Goal: Register for event/course

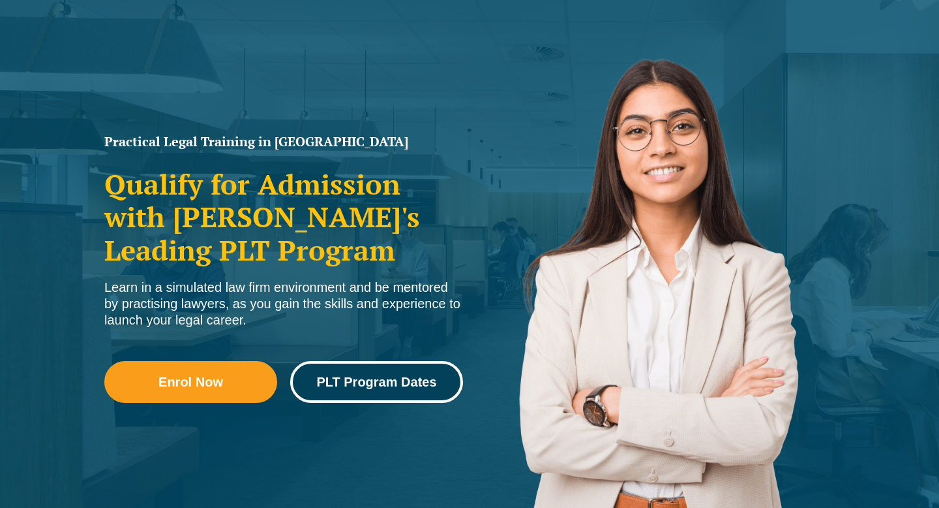
click at [361, 369] on link "PLT Program Dates" at bounding box center [376, 382] width 173 height 42
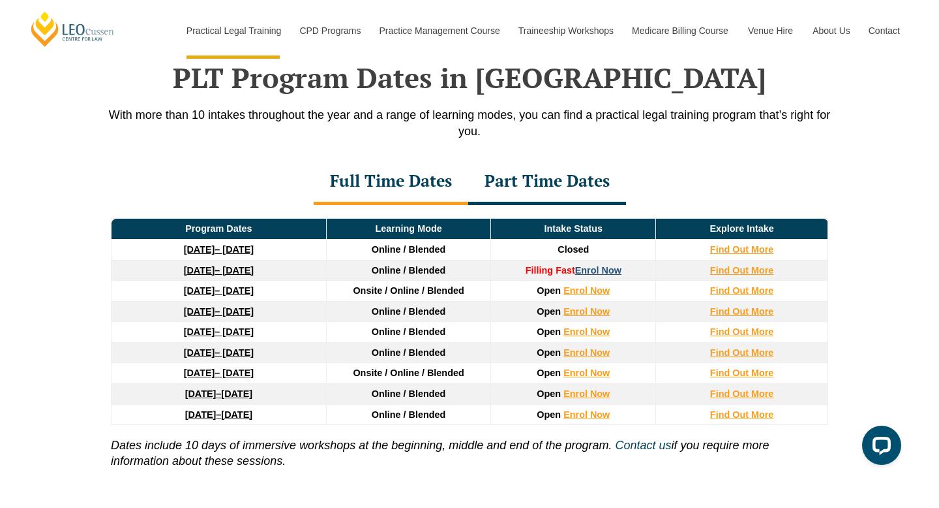
click at [611, 269] on link "Enrol Now" at bounding box center [598, 270] width 46 height 10
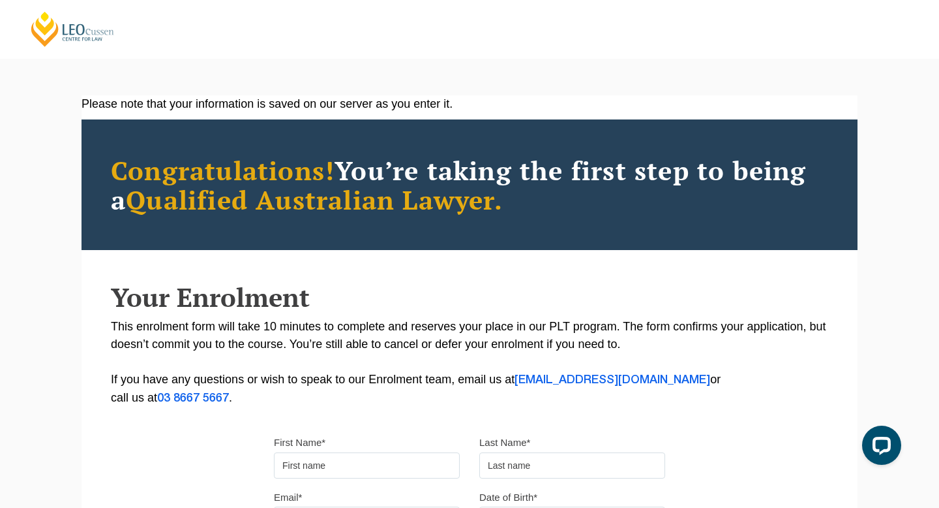
scroll to position [14, 0]
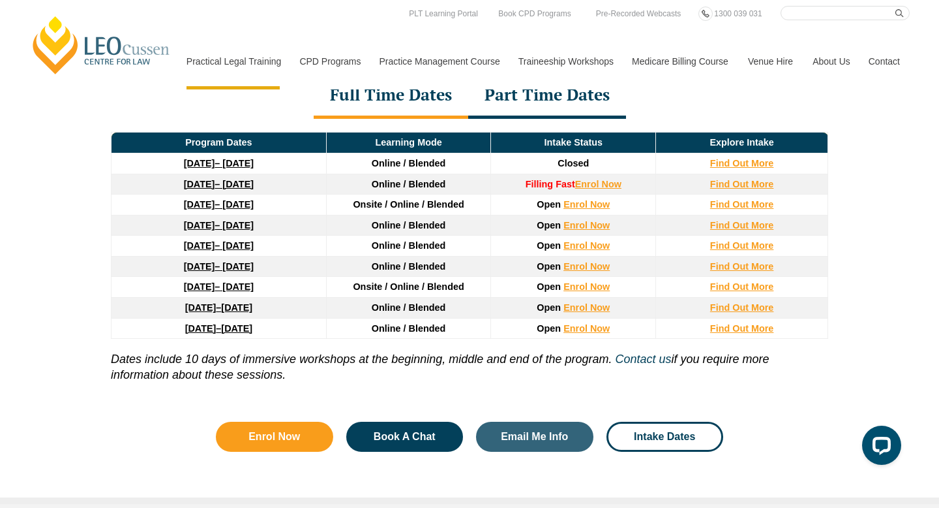
scroll to position [1780, 0]
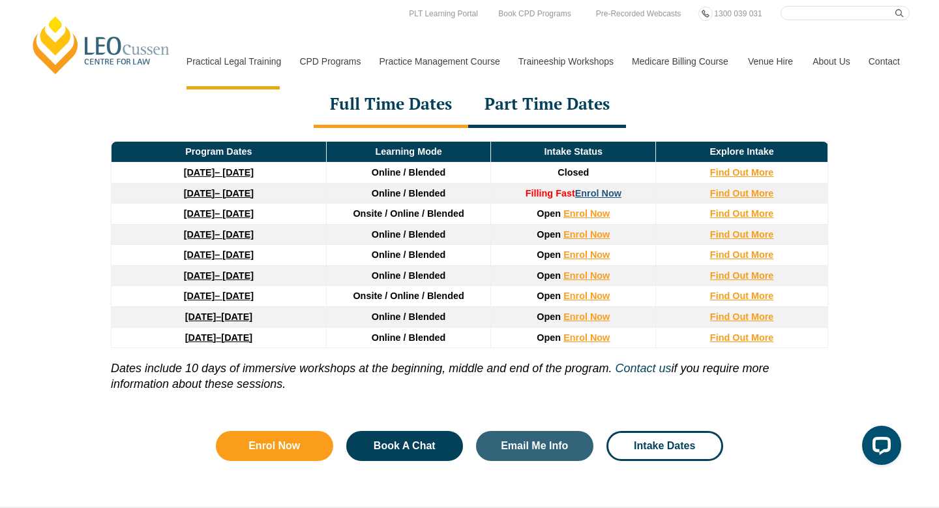
click at [585, 193] on link "Enrol Now" at bounding box center [598, 193] width 46 height 10
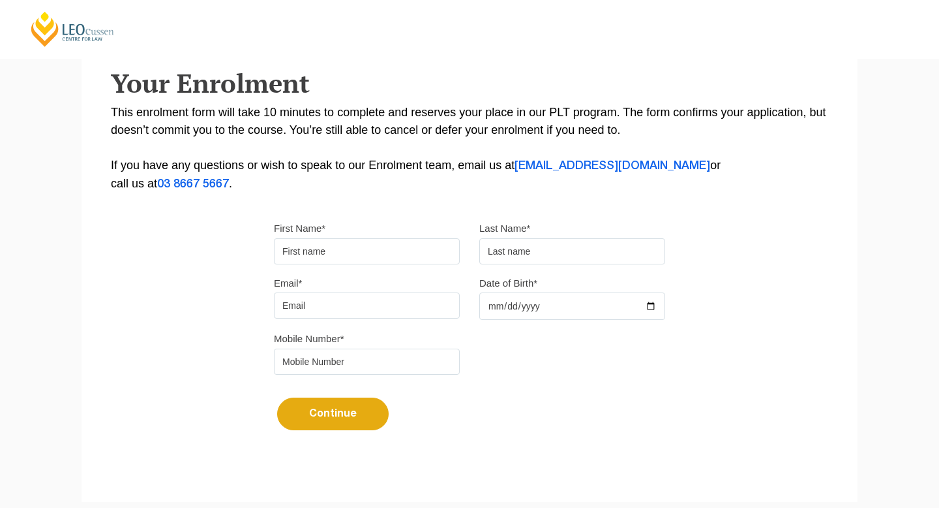
click at [429, 245] on input "First Name*" at bounding box center [367, 251] width 186 height 26
type input "Cameron"
type input "Dawson"
type input "cameronjames1914@gmail.com"
type input "0479049246"
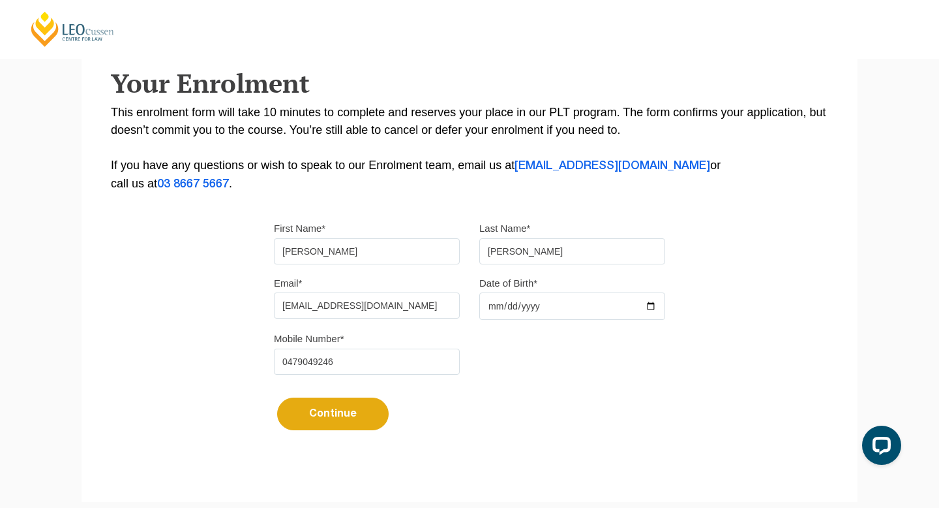
click at [510, 311] on input "Date of Birth*" at bounding box center [573, 305] width 186 height 27
click at [658, 307] on input "Date of Birth*" at bounding box center [573, 305] width 186 height 27
click at [651, 309] on input "Date of Birth*" at bounding box center [573, 305] width 186 height 27
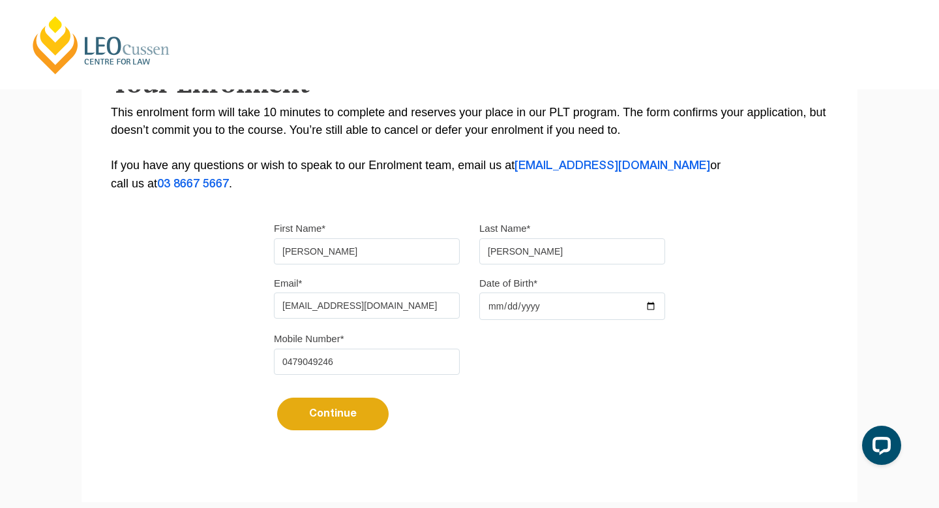
click at [607, 307] on input "Date of Birth*" at bounding box center [573, 305] width 186 height 27
type input "19999-09-19"
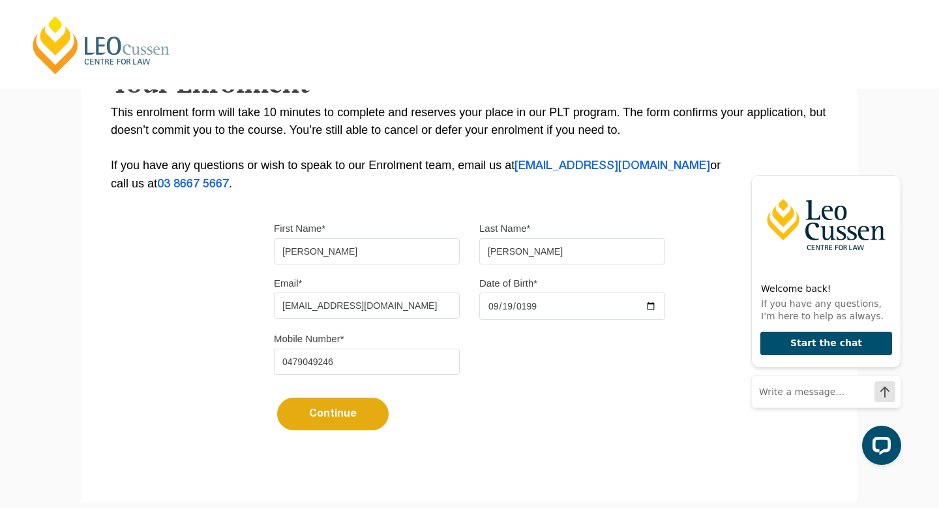
type input "1999-09-19"
click at [329, 430] on button "Continue" at bounding box center [333, 413] width 112 height 33
select select
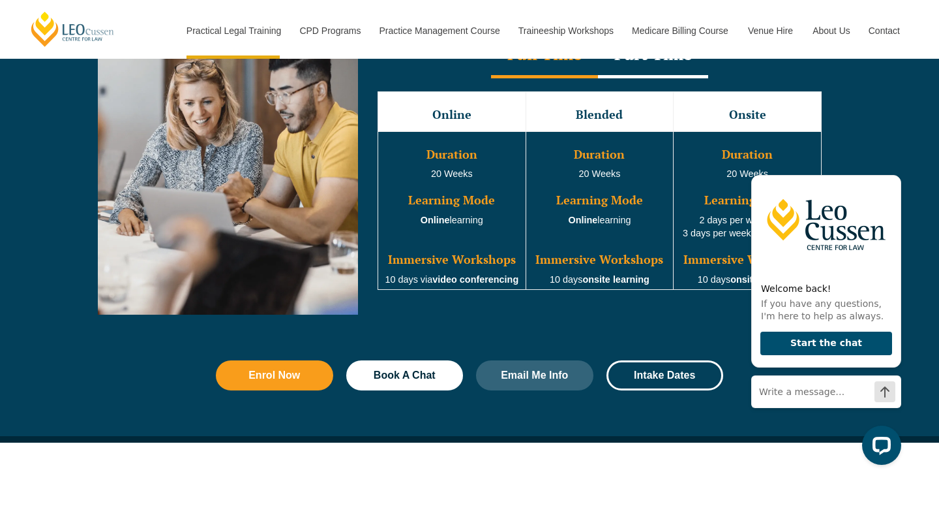
scroll to position [1176, 0]
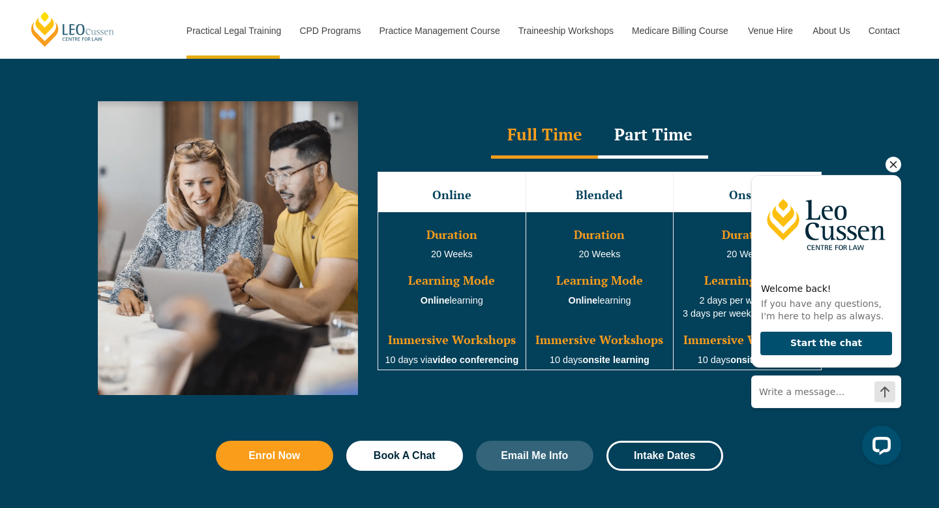
click at [895, 164] on icon "Hide greeting" at bounding box center [894, 165] width 16 height 16
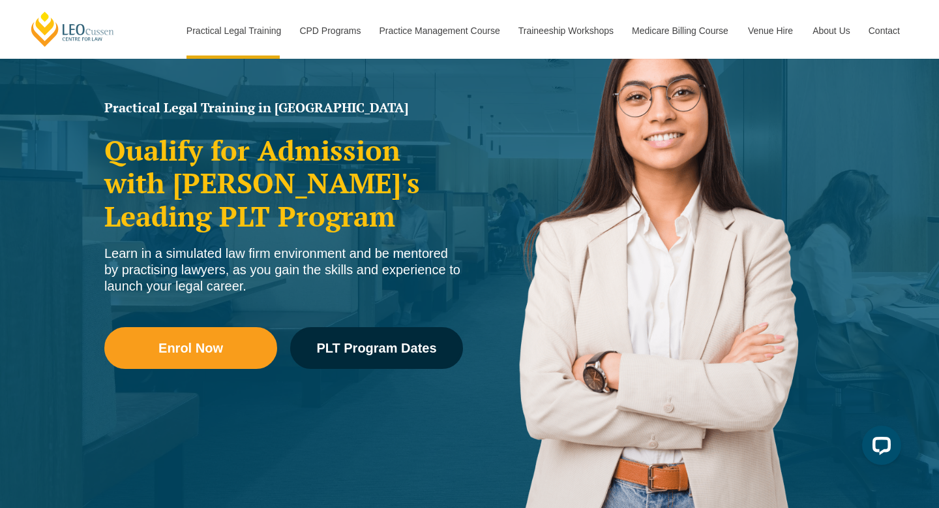
scroll to position [0, 0]
